Goal: Check status: Check status

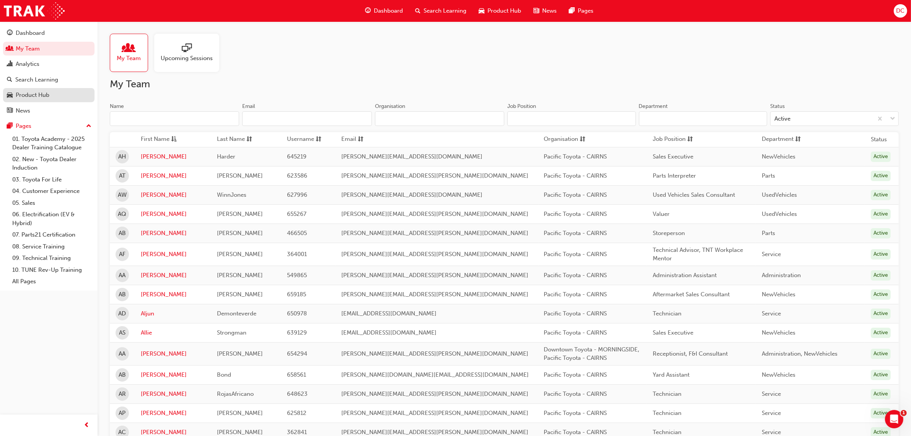
click at [23, 99] on div "Product Hub" at bounding box center [33, 95] width 34 height 9
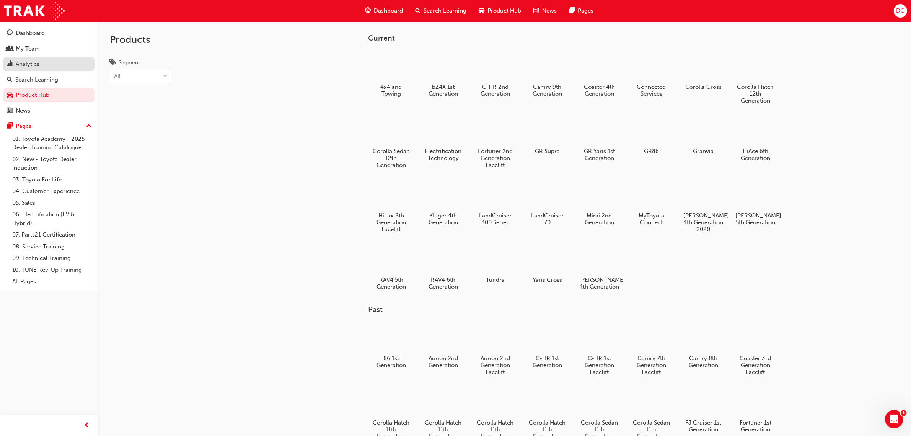
click at [33, 66] on div "Analytics" at bounding box center [28, 64] width 24 height 9
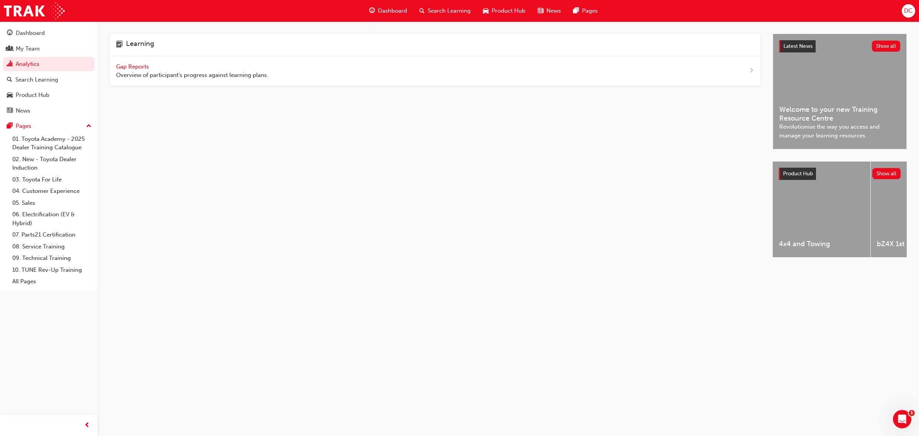
click at [141, 66] on span "Gap Reports" at bounding box center [133, 66] width 34 height 7
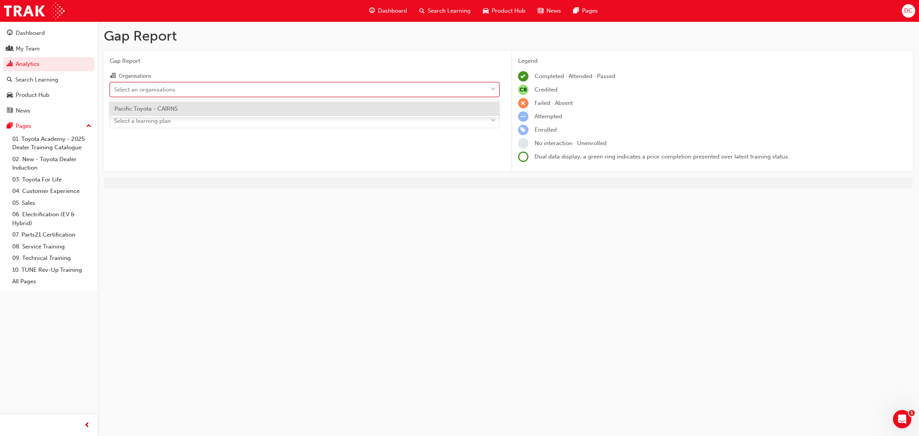
click at [150, 96] on div "Select an organisations" at bounding box center [304, 89] width 389 height 15
click at [115, 92] on input "Organisations option Pacific Toyota - CAIRNS focused, 1 of 1. 1 result availabl…" at bounding box center [114, 89] width 1 height 7
click at [152, 113] on div "Pacific Toyota - CAIRNS" at bounding box center [304, 108] width 389 height 15
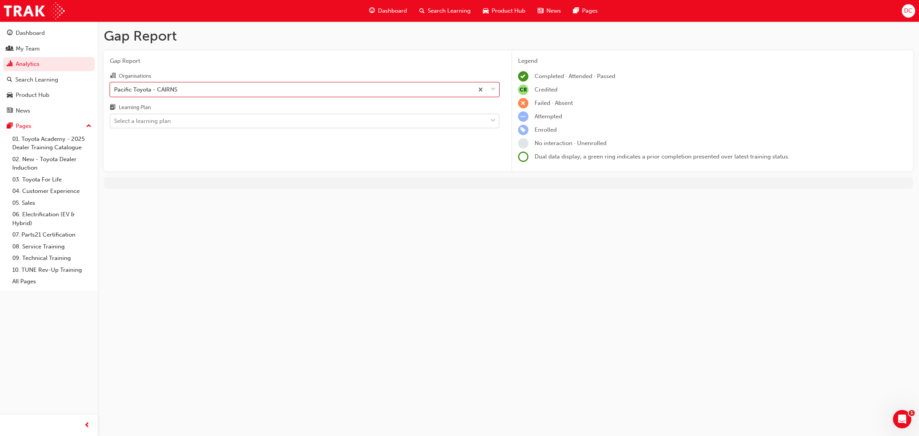
click at [153, 122] on div "Select a learning plan" at bounding box center [142, 121] width 57 height 9
click at [115, 122] on input "Learning Plan Select a learning plan" at bounding box center [114, 120] width 1 height 7
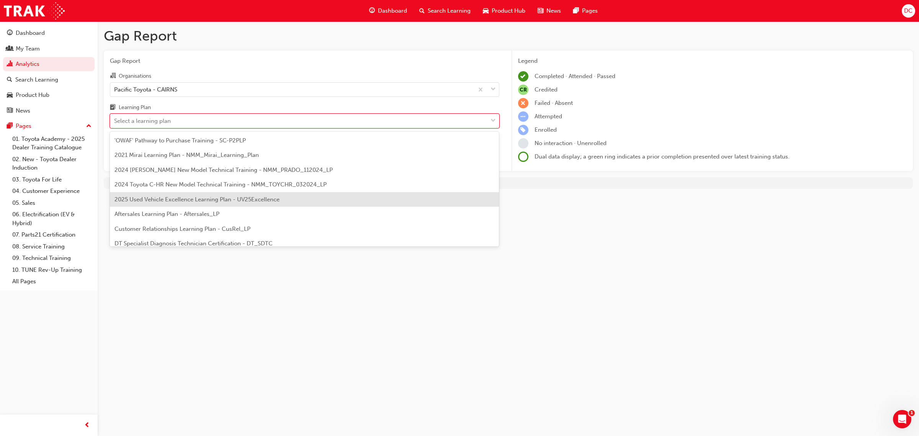
click at [187, 199] on span "2025 Used Vehicle Excellence Learning Plan - UV25Excellence" at bounding box center [196, 199] width 165 height 7
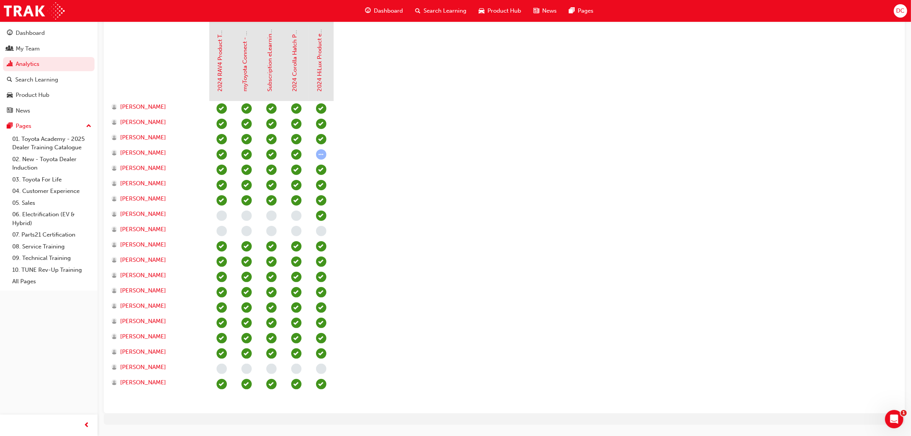
scroll to position [216, 0]
